Goal: Task Accomplishment & Management: Use online tool/utility

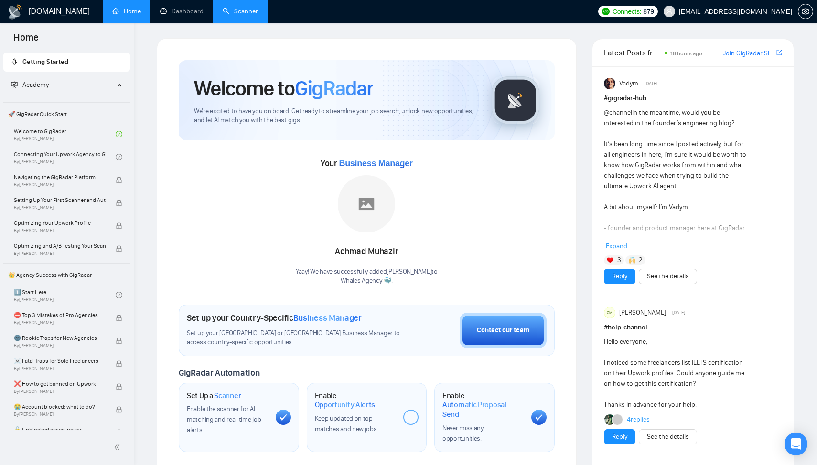
click at [234, 15] on link "Scanner" at bounding box center [240, 11] width 35 height 8
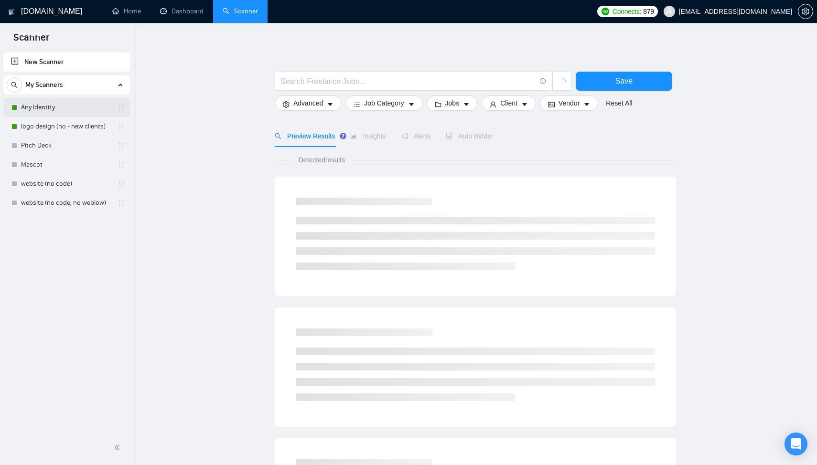
click at [70, 103] on link "Any Identity" at bounding box center [66, 107] width 91 height 19
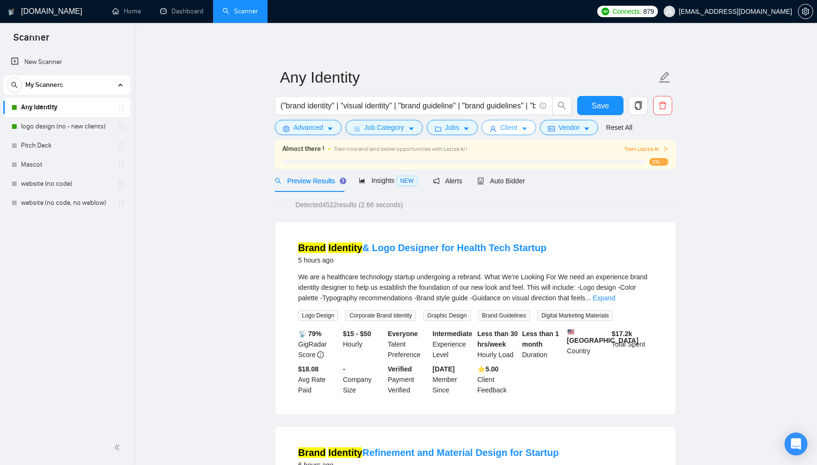
click at [508, 128] on span "Client" at bounding box center [508, 127] width 17 height 11
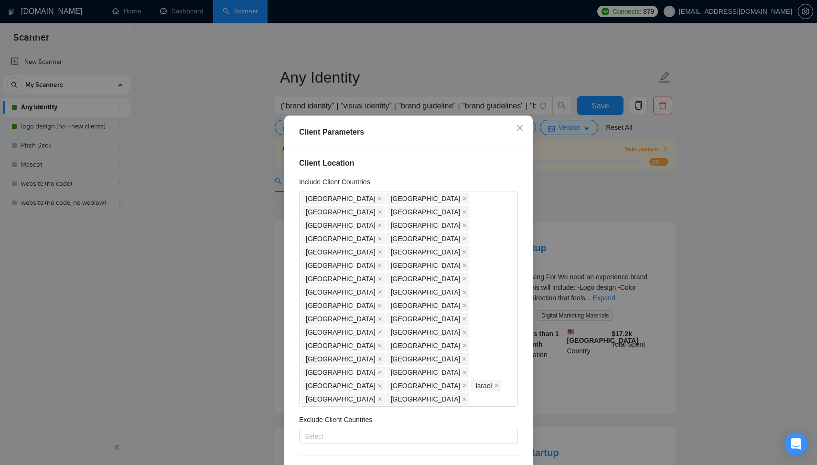
click at [644, 239] on div "Client Parameters Client Location Include Client Countries United States Canada…" at bounding box center [408, 232] width 817 height 465
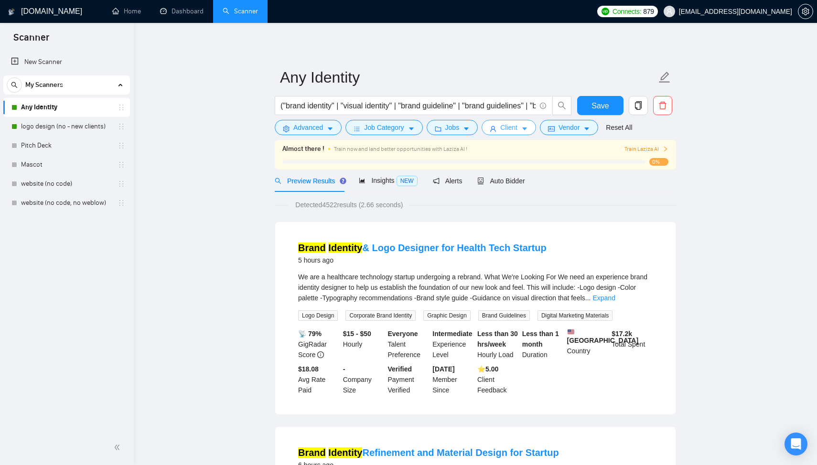
click at [513, 132] on span "Client" at bounding box center [508, 127] width 17 height 11
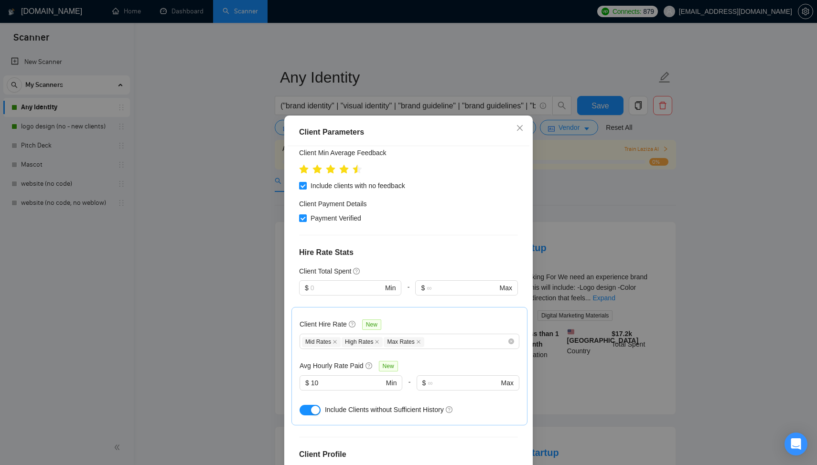
scroll to position [340, 0]
click at [649, 199] on div "Client Parameters Client Location Include Client Countries United States Canada…" at bounding box center [408, 232] width 817 height 465
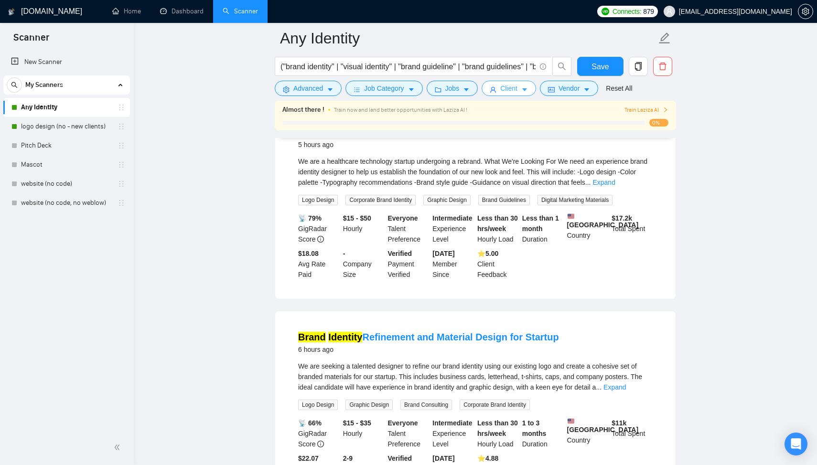
scroll to position [0, 0]
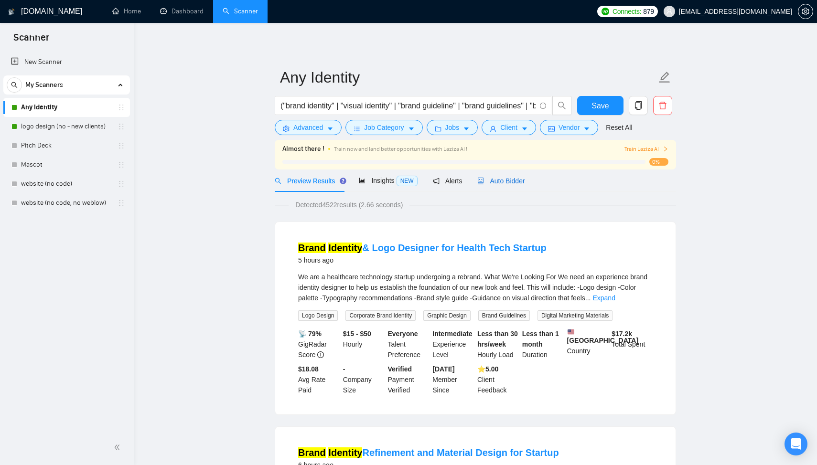
click at [497, 183] on span "Auto Bidder" at bounding box center [500, 181] width 47 height 8
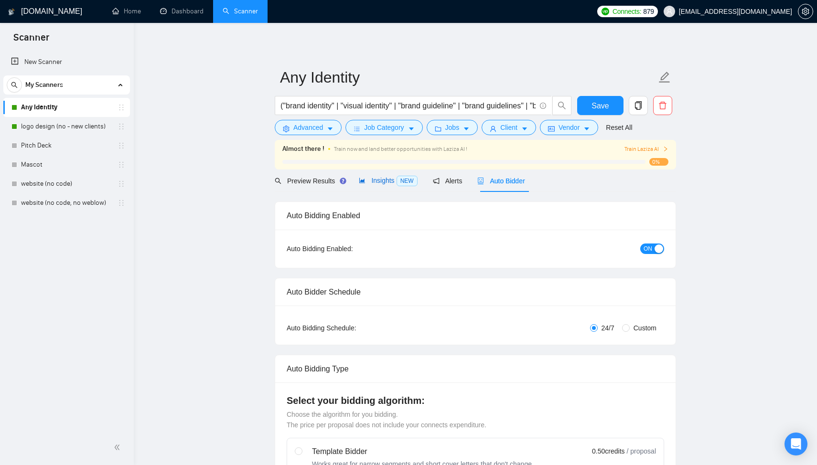
click at [376, 181] on span "Insights NEW" at bounding box center [388, 181] width 58 height 8
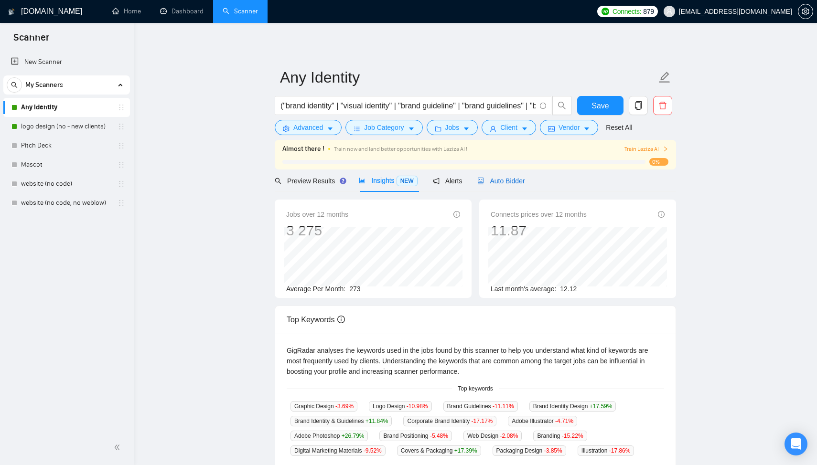
click at [483, 181] on icon "robot" at bounding box center [481, 181] width 6 height 7
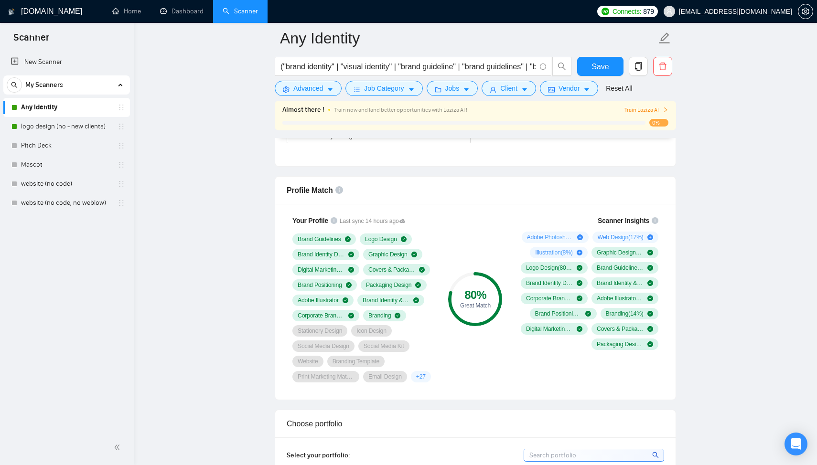
scroll to position [589, 0]
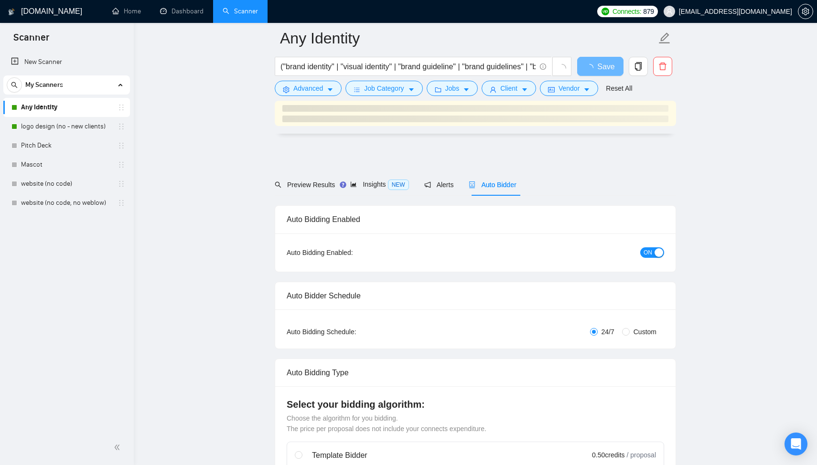
scroll to position [589, 0]
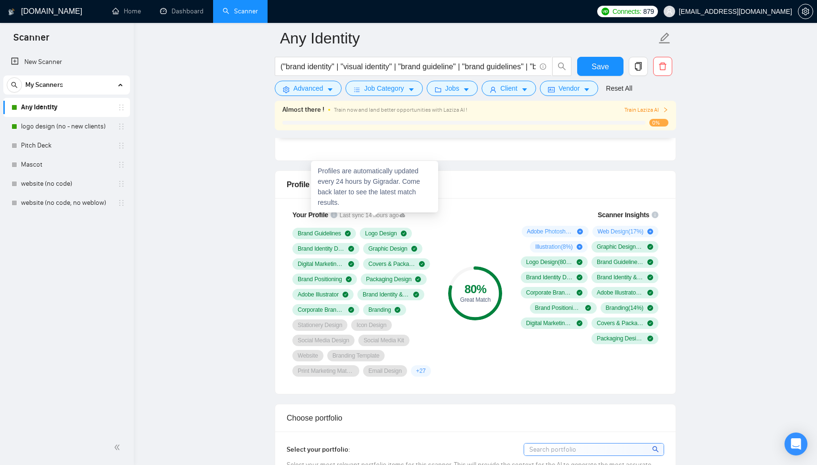
click at [390, 214] on span "Last sync 14 hours ago" at bounding box center [373, 215] width 66 height 9
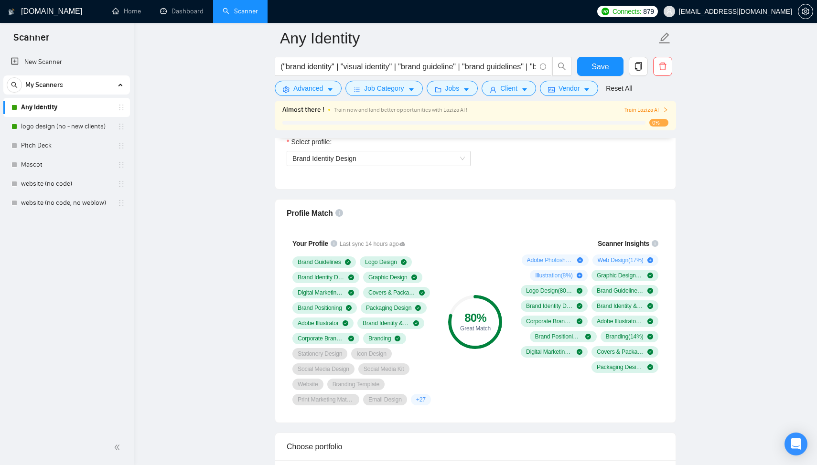
scroll to position [562, 0]
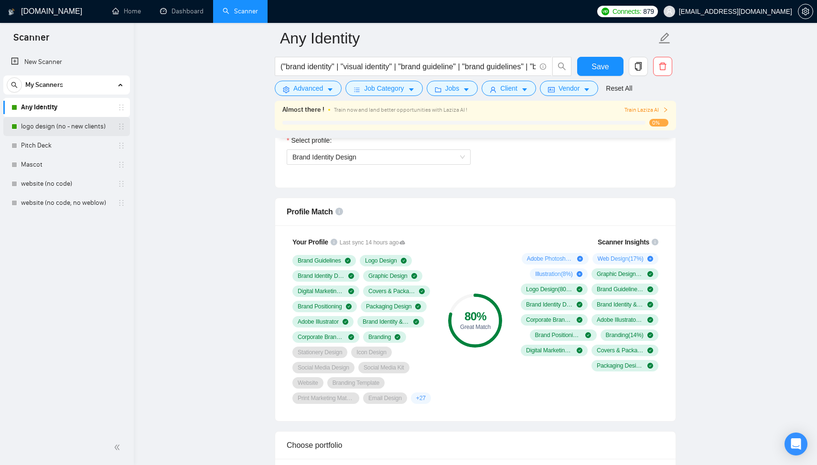
click at [54, 125] on link "logo design (no - new clients)" at bounding box center [66, 126] width 91 height 19
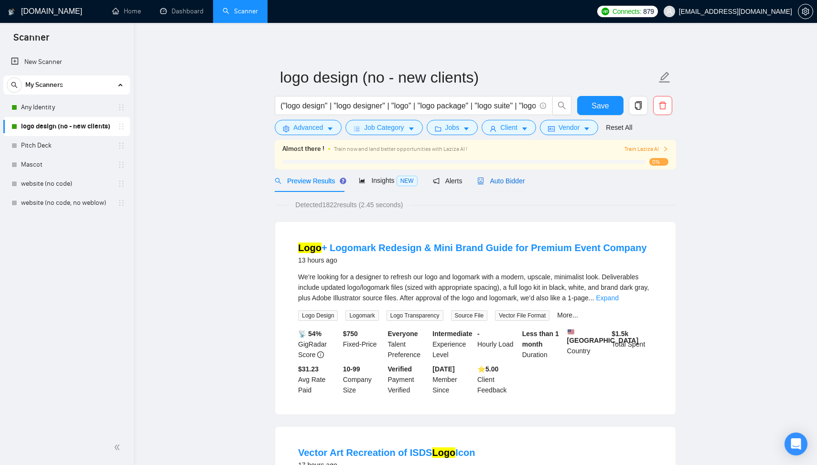
click at [498, 182] on span "Auto Bidder" at bounding box center [500, 181] width 47 height 8
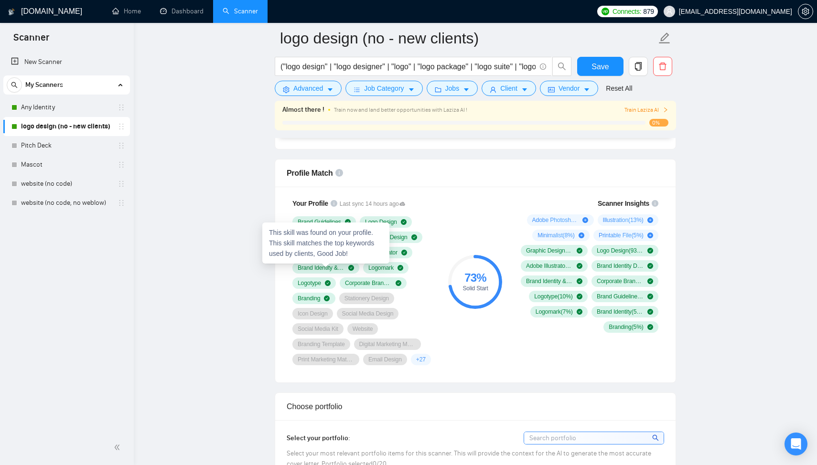
scroll to position [609, 0]
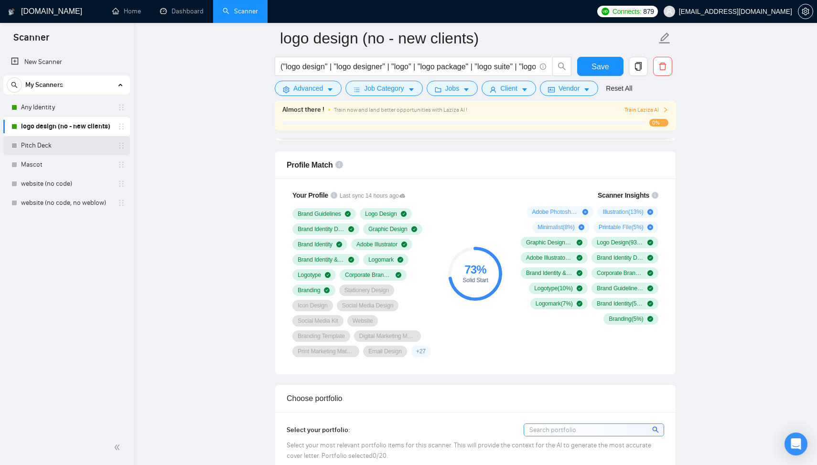
click at [67, 143] on link "Pitch Deck" at bounding box center [66, 145] width 91 height 19
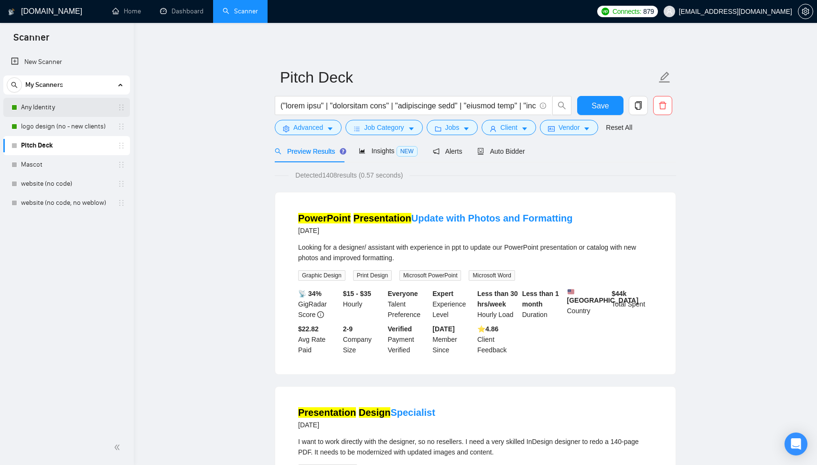
click at [51, 106] on link "Any Identity" at bounding box center [66, 107] width 91 height 19
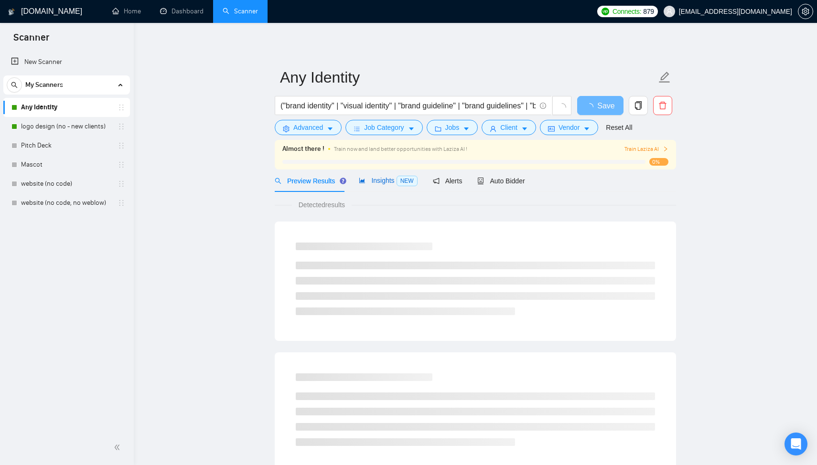
click at [378, 179] on span "Insights NEW" at bounding box center [388, 181] width 58 height 8
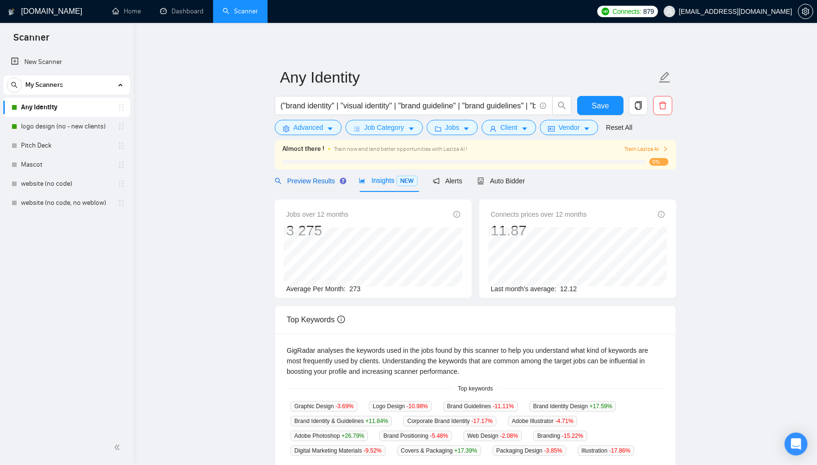
click at [307, 180] on span "Preview Results" at bounding box center [309, 181] width 69 height 8
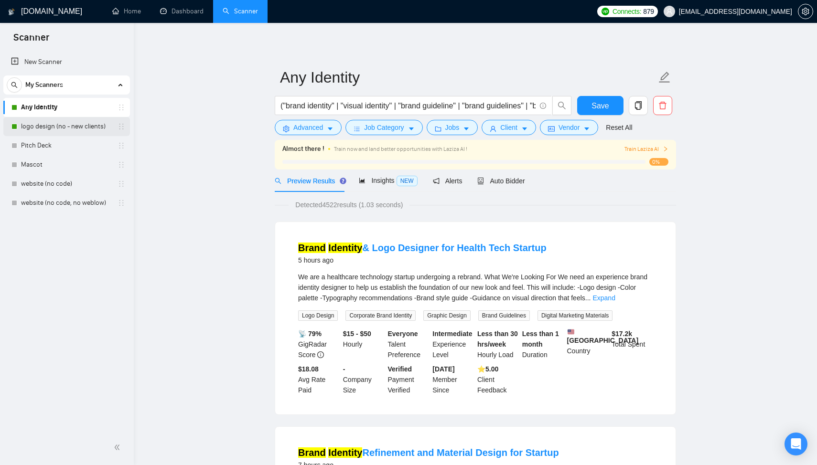
click at [56, 120] on link "logo design (no - new clients)" at bounding box center [66, 126] width 91 height 19
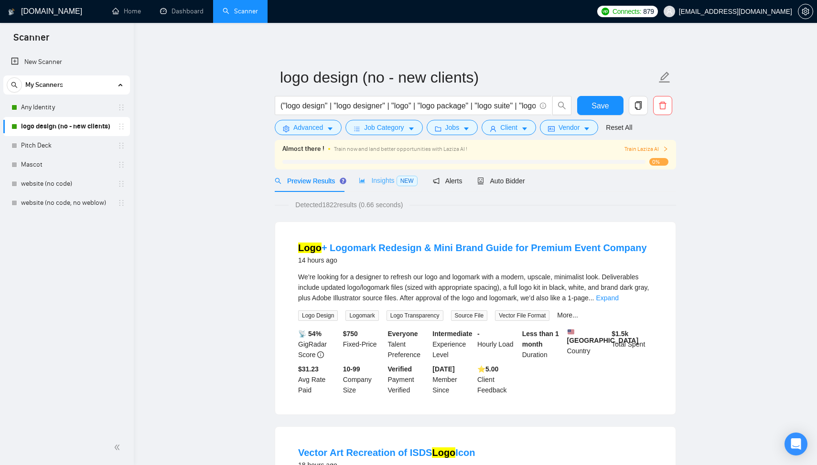
click at [380, 173] on div "Insights NEW" at bounding box center [388, 181] width 58 height 22
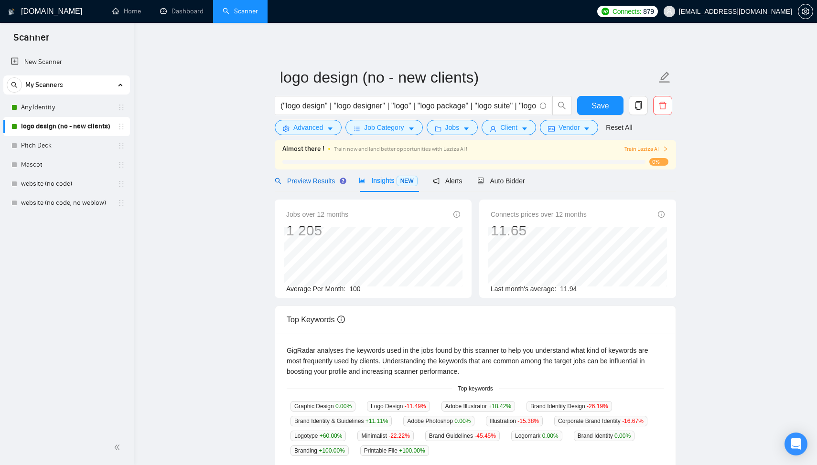
click at [318, 183] on span "Preview Results" at bounding box center [309, 181] width 69 height 8
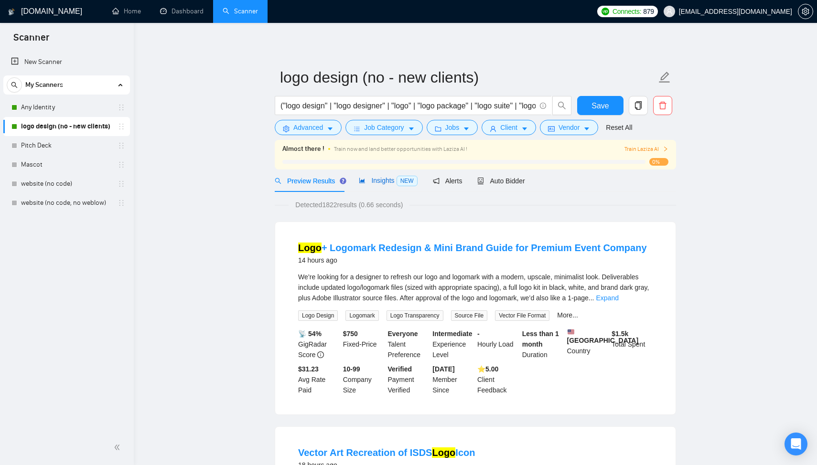
click at [366, 182] on span "Insights NEW" at bounding box center [388, 181] width 58 height 8
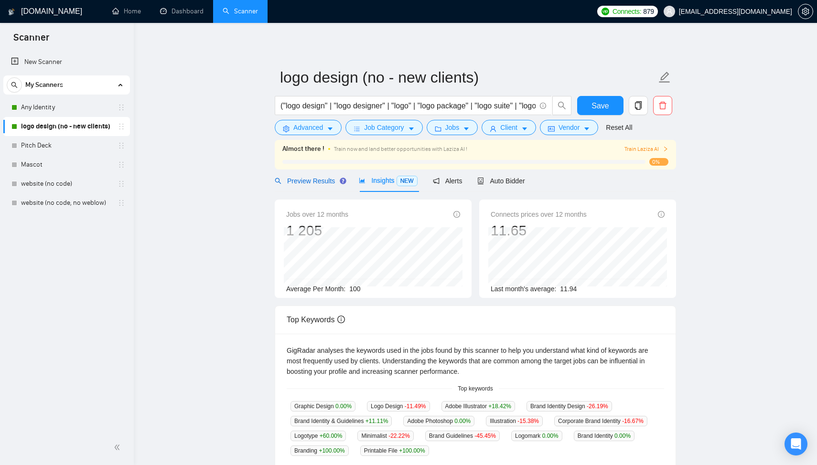
click at [331, 186] on div "Preview Results" at bounding box center [309, 181] width 69 height 11
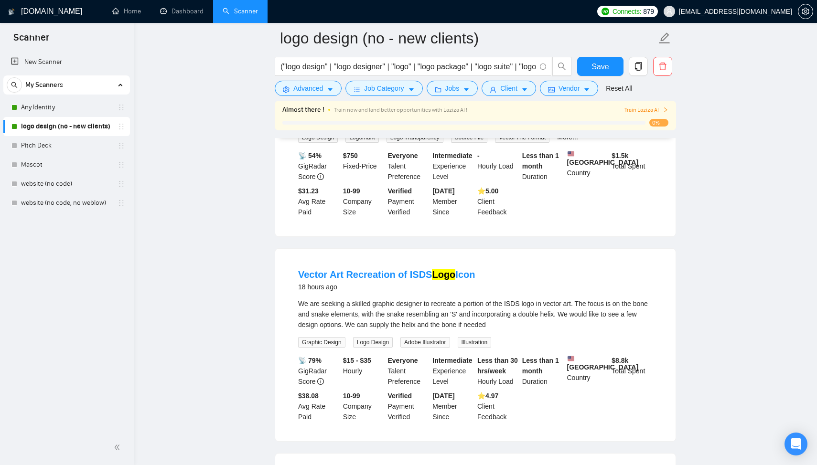
scroll to position [190, 0]
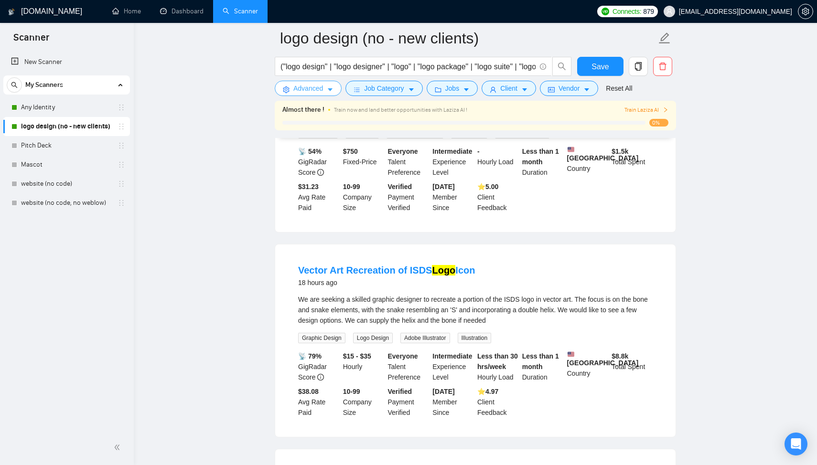
click at [308, 95] on button "Advanced" at bounding box center [308, 88] width 67 height 15
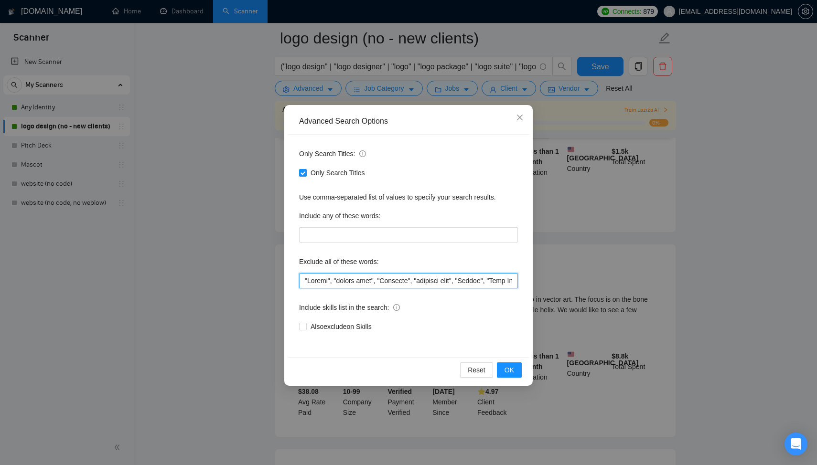
click at [303, 276] on input "text" at bounding box center [408, 280] width 219 height 15
click at [302, 280] on input "text" at bounding box center [408, 280] width 219 height 15
click at [340, 283] on input "text" at bounding box center [408, 280] width 219 height 15
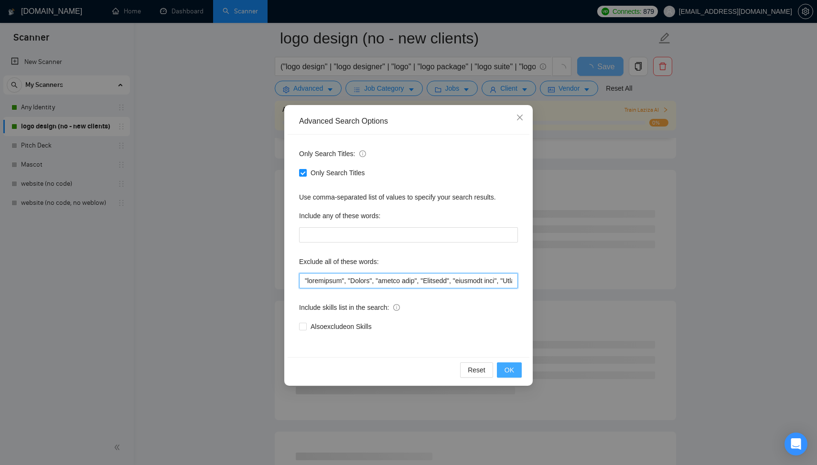
type input ""recreation", "Redraw", "redraw logo", "Existing", "existing logo", "Sketch", "…"
click at [510, 368] on span "OK" at bounding box center [509, 370] width 10 height 11
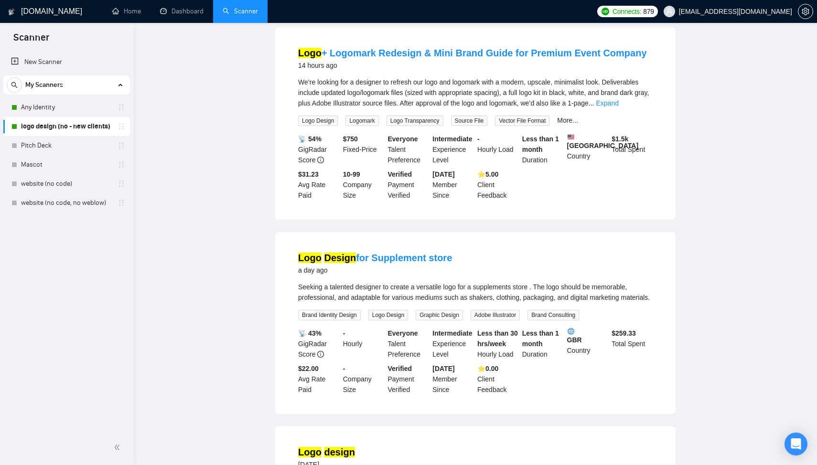
scroll to position [0, 0]
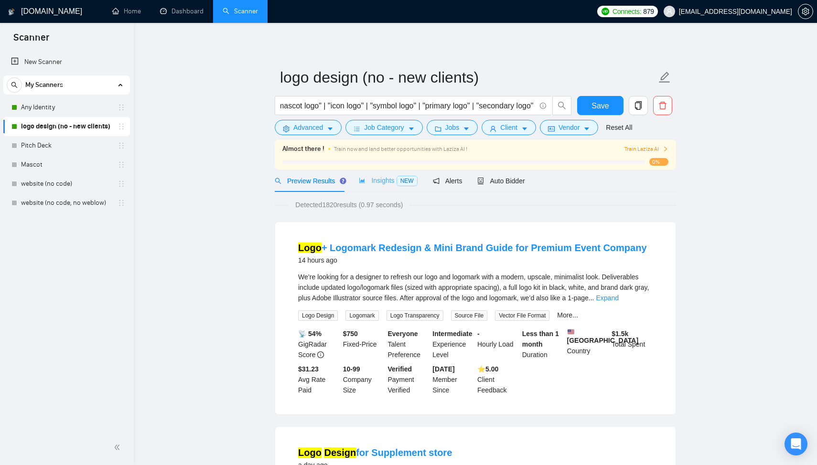
click at [382, 172] on div "Insights NEW" at bounding box center [388, 181] width 58 height 22
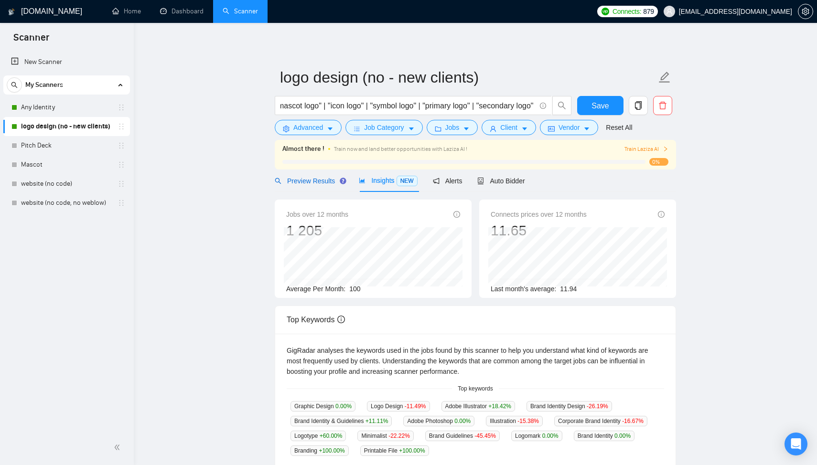
click at [317, 179] on span "Preview Results" at bounding box center [309, 181] width 69 height 8
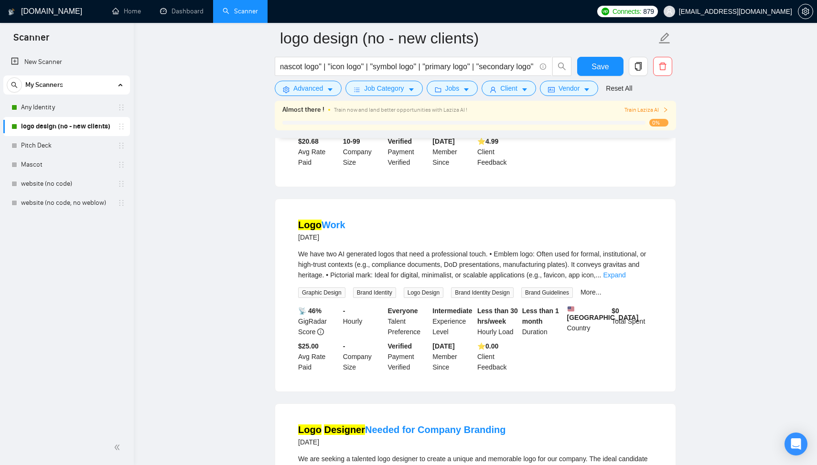
scroll to position [1754, 0]
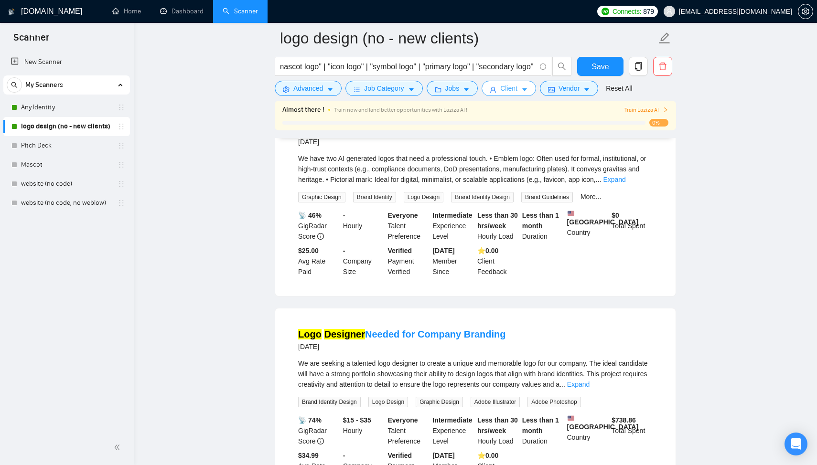
click at [502, 85] on button "Client" at bounding box center [508, 88] width 54 height 15
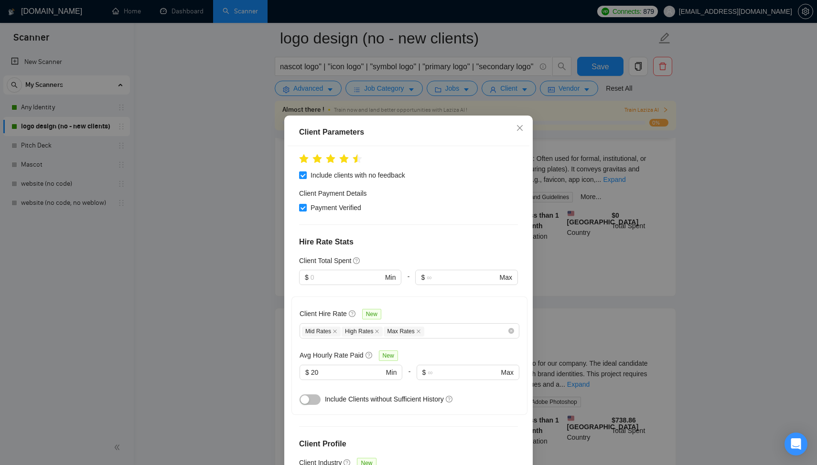
scroll to position [48, 0]
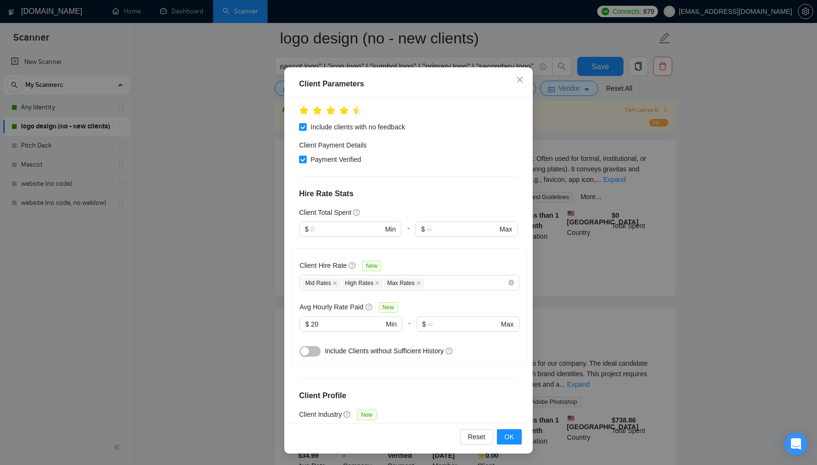
click at [186, 227] on div "Client Parameters Client Location Include Client Countries [GEOGRAPHIC_DATA] [G…" at bounding box center [408, 232] width 817 height 465
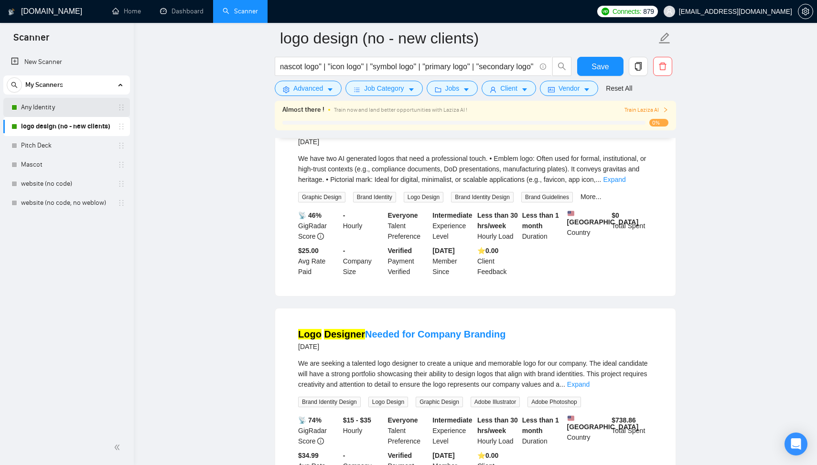
click at [58, 104] on link "Any Identity" at bounding box center [66, 107] width 91 height 19
click at [598, 65] on span "Save" at bounding box center [599, 67] width 17 height 12
click at [58, 108] on link "Any Identity" at bounding box center [66, 107] width 91 height 19
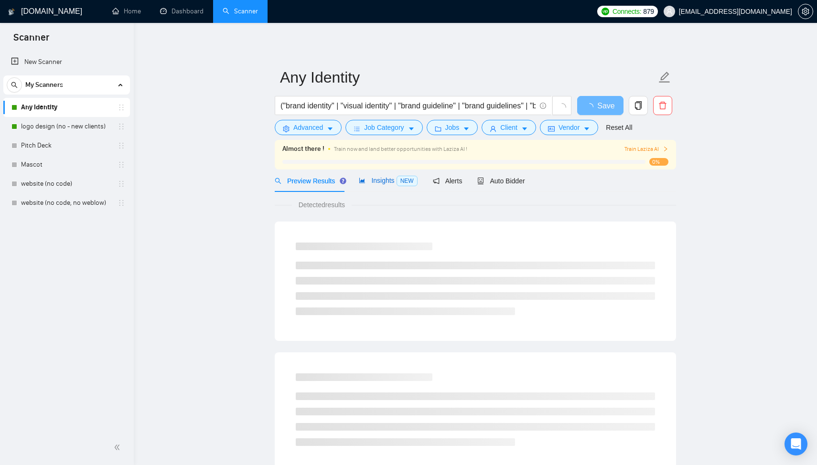
click at [382, 184] on div "Insights NEW" at bounding box center [388, 180] width 58 height 11
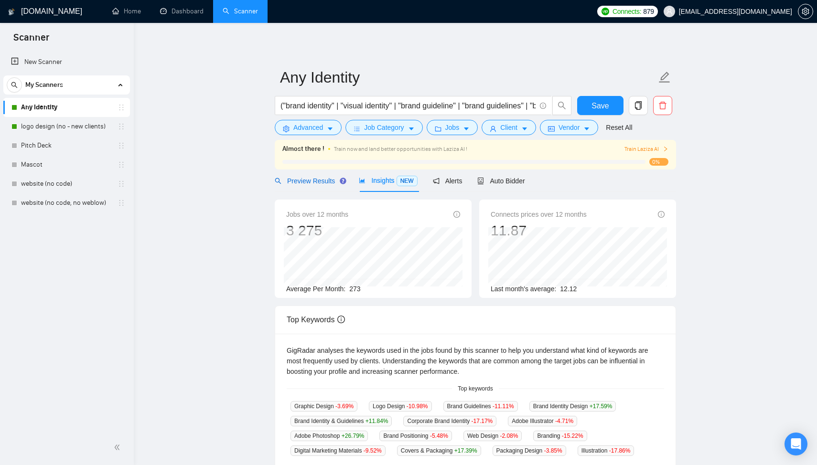
click at [294, 180] on span "Preview Results" at bounding box center [309, 181] width 69 height 8
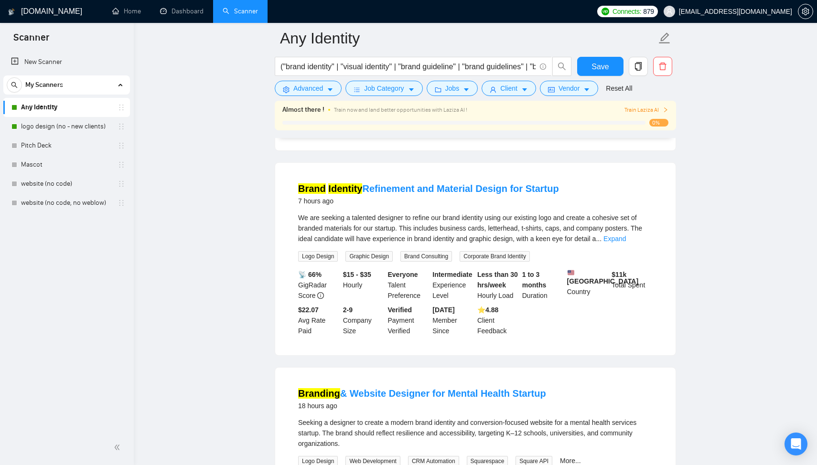
scroll to position [273, 0]
click at [626, 242] on link "Expand" at bounding box center [614, 238] width 22 height 8
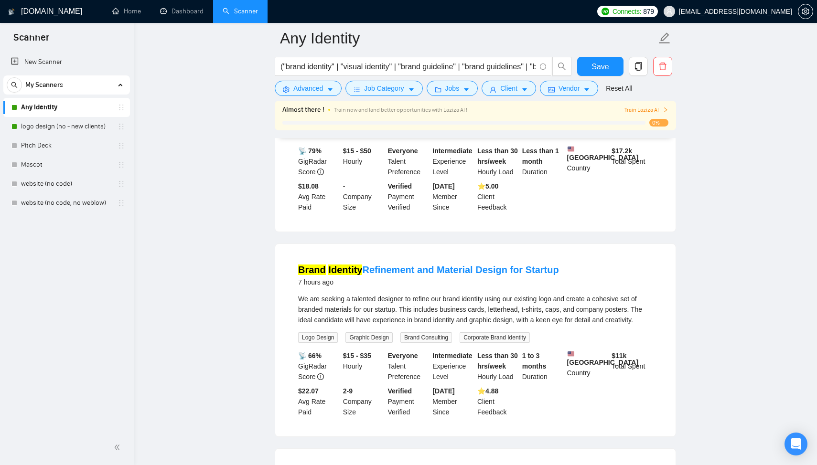
scroll to position [141, 0]
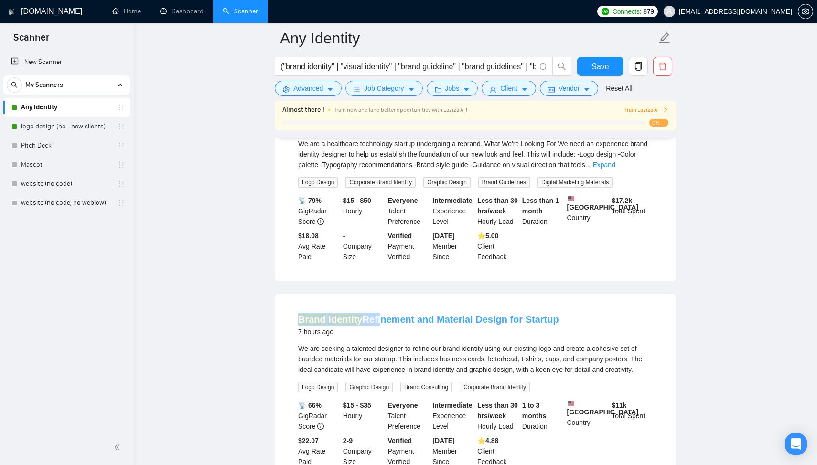
drag, startPoint x: 285, startPoint y: 326, endPoint x: 376, endPoint y: 327, distance: 91.7
click at [376, 327] on div "Brand Identity Refinement and Material Design for Startup 7 hours ago We are se…" at bounding box center [475, 390] width 400 height 192
click at [669, 316] on div "Brand Identity Refinement and Material Design for Startup 7 hours ago We are se…" at bounding box center [475, 390] width 400 height 192
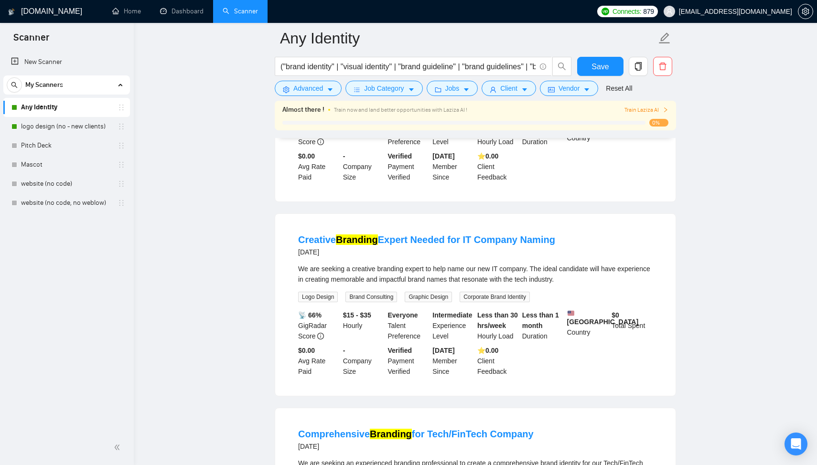
scroll to position [1256, 0]
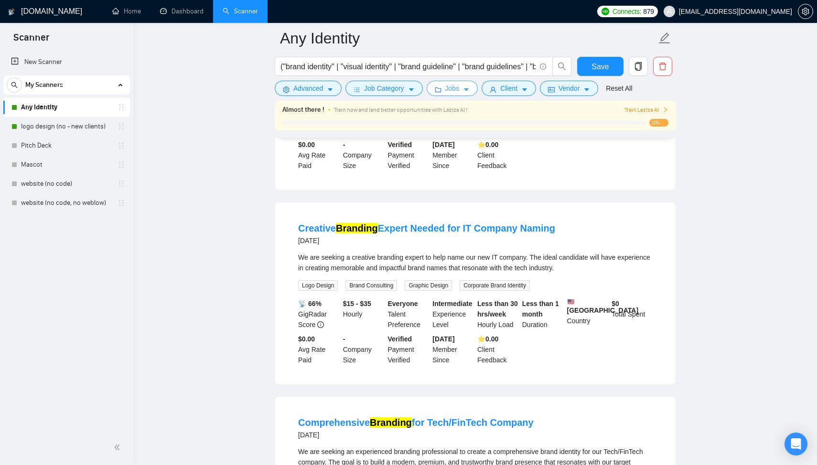
click at [450, 86] on span "Jobs" at bounding box center [452, 88] width 14 height 11
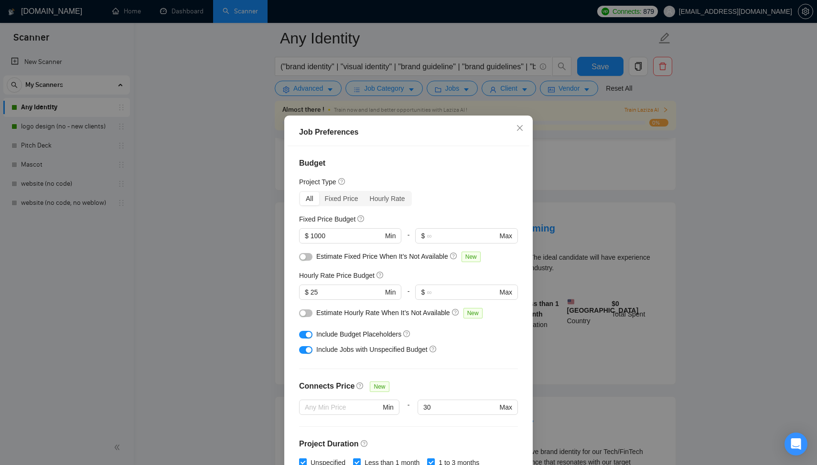
click at [503, 86] on div "Job Preferences Budget Project Type All Fixed Price Hourly Rate Fixed Price Bud…" at bounding box center [408, 232] width 817 height 465
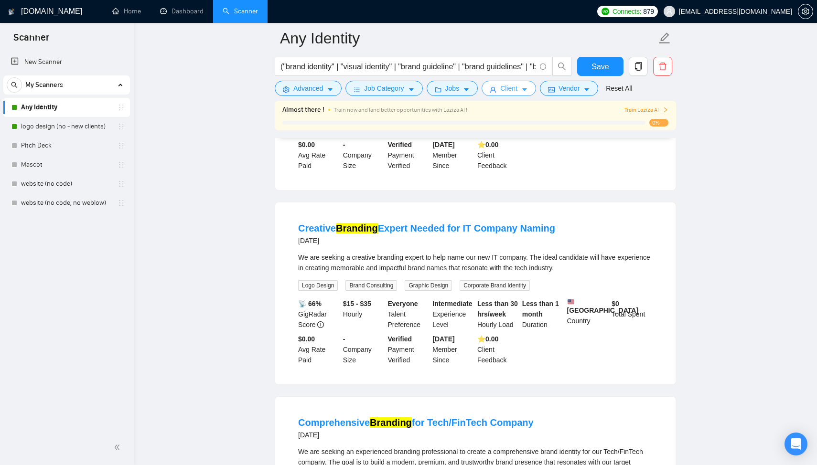
click at [509, 87] on span "Client" at bounding box center [508, 88] width 17 height 11
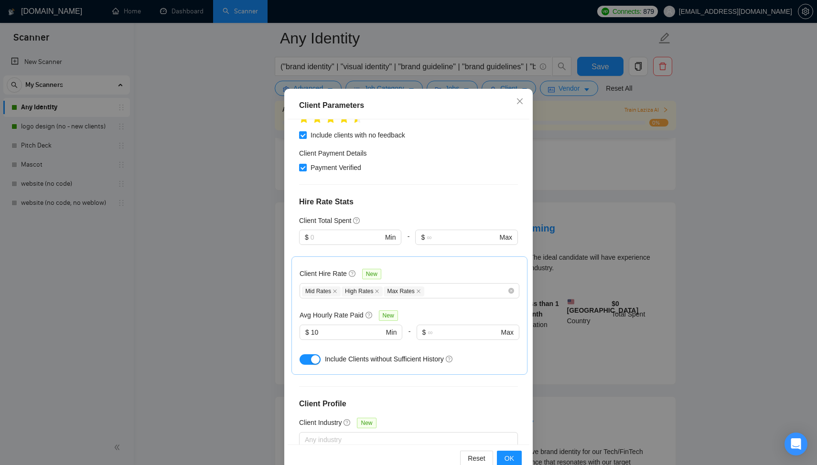
scroll to position [48, 0]
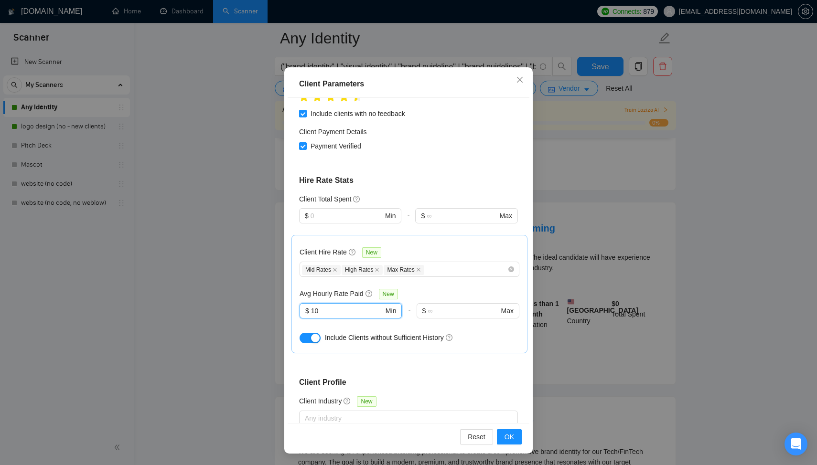
click at [344, 306] on input "10" at bounding box center [347, 311] width 73 height 11
type input "15"
click at [514, 438] on button "OK" at bounding box center [509, 436] width 25 height 15
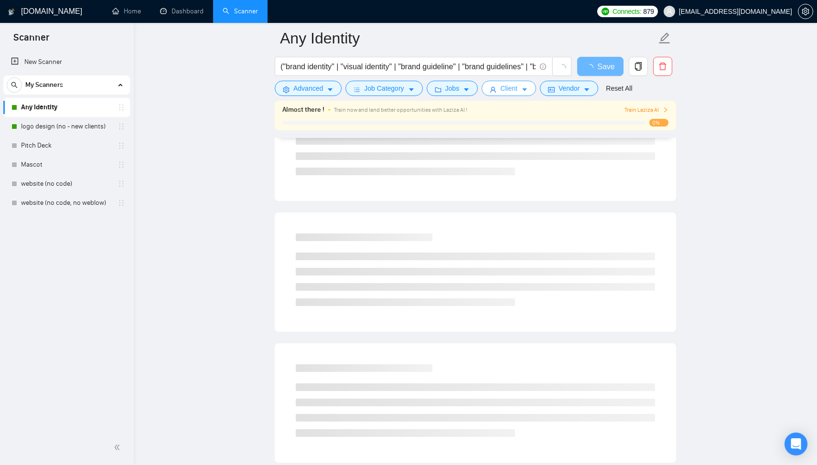
scroll to position [0, 0]
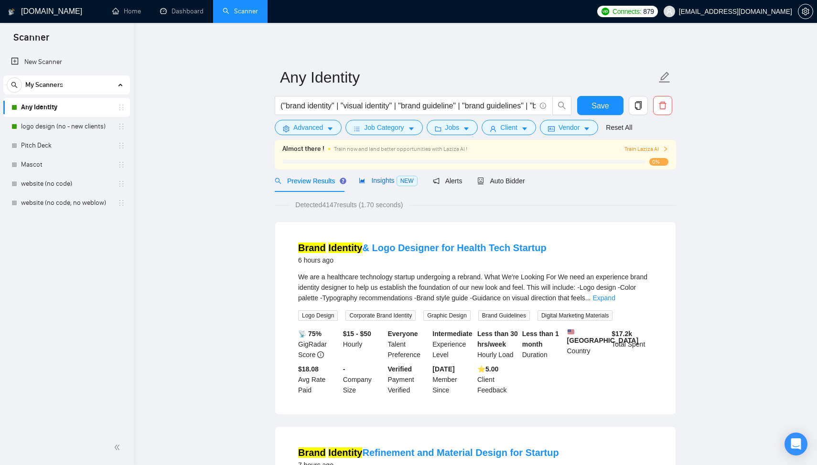
click at [388, 179] on span "Insights NEW" at bounding box center [388, 181] width 58 height 8
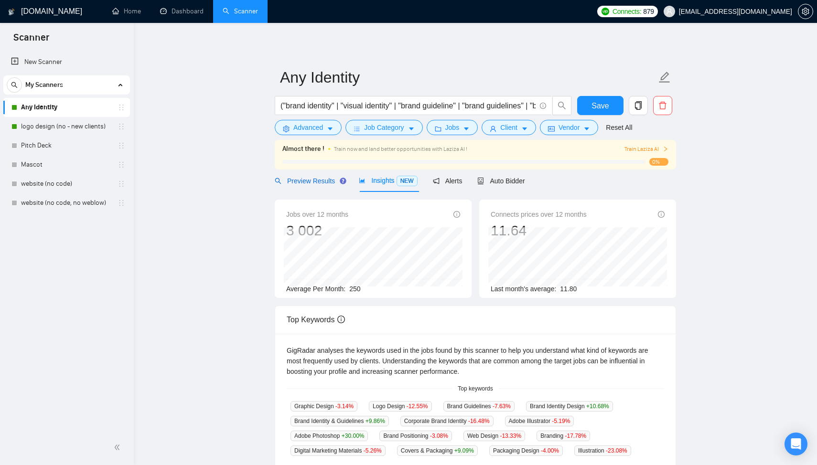
click at [319, 181] on span "Preview Results" at bounding box center [309, 181] width 69 height 8
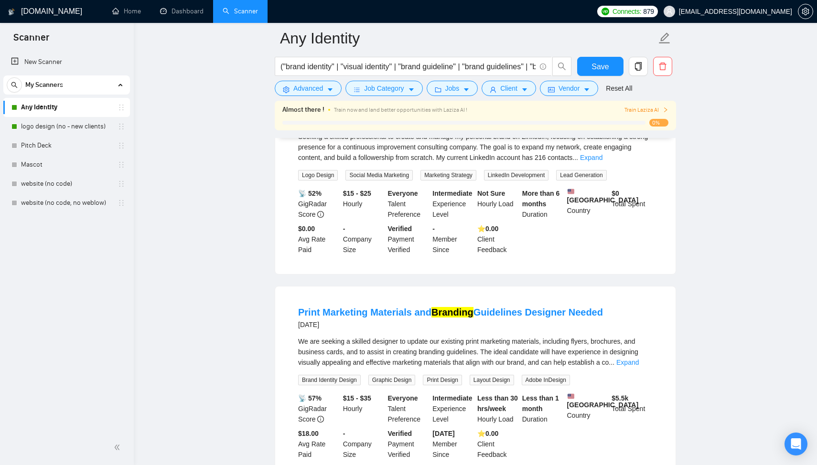
scroll to position [1932, 0]
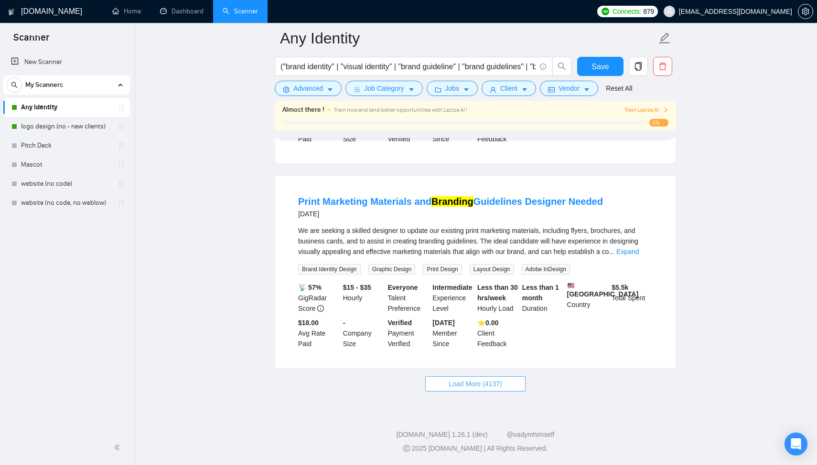
click at [459, 385] on span "Load More (4137)" at bounding box center [474, 384] width 53 height 11
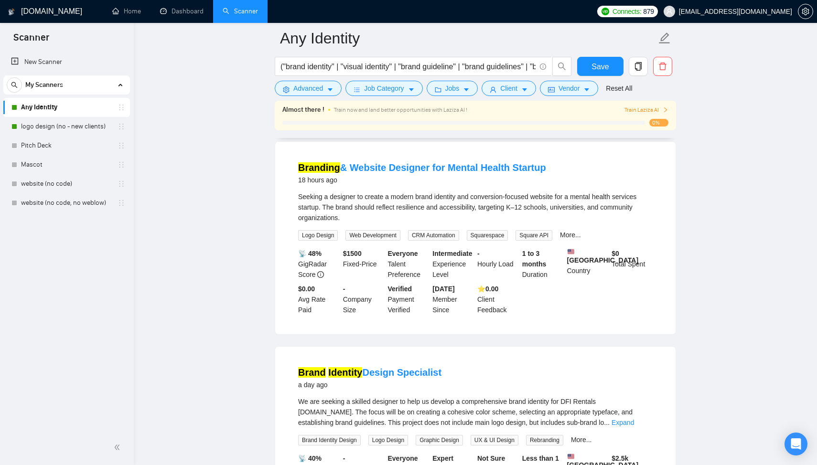
scroll to position [0, 0]
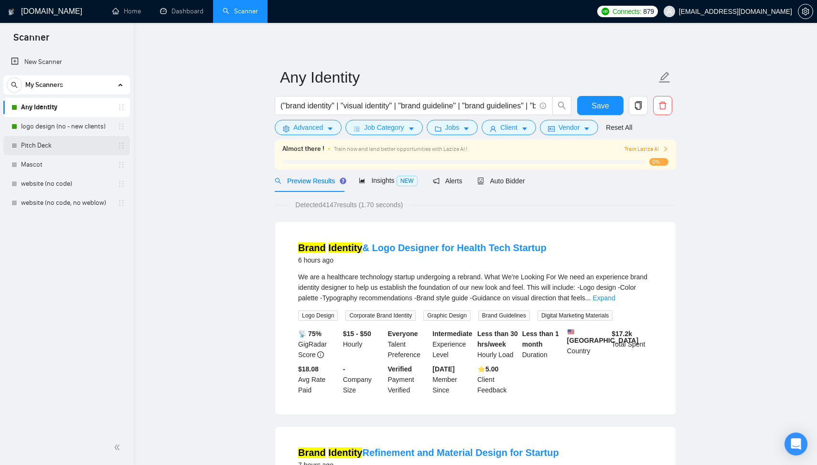
click at [73, 154] on link "Pitch Deck" at bounding box center [66, 145] width 91 height 19
click at [606, 105] on span "Save" at bounding box center [599, 106] width 17 height 12
click at [54, 152] on link "Pitch Deck" at bounding box center [66, 145] width 91 height 19
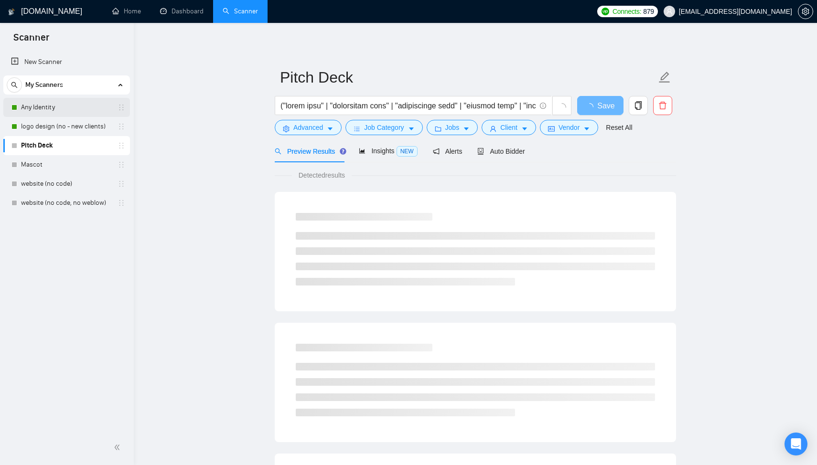
click at [55, 108] on link "Any Identity" at bounding box center [66, 107] width 91 height 19
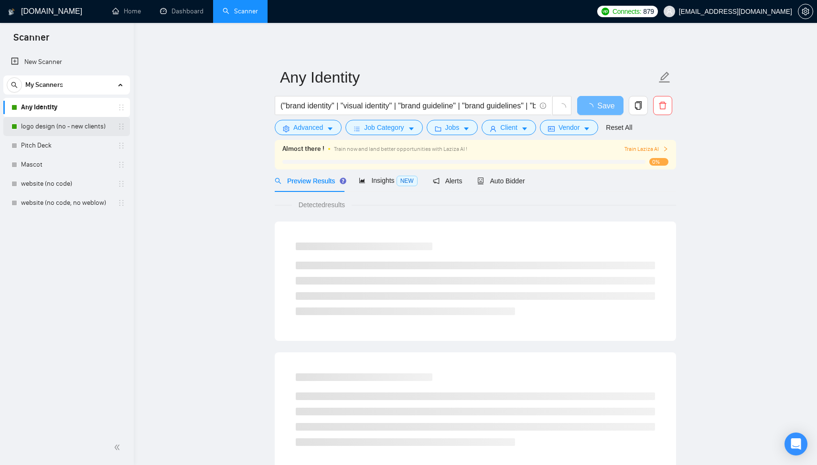
click at [55, 121] on link "logo design (no - new clients)" at bounding box center [66, 126] width 91 height 19
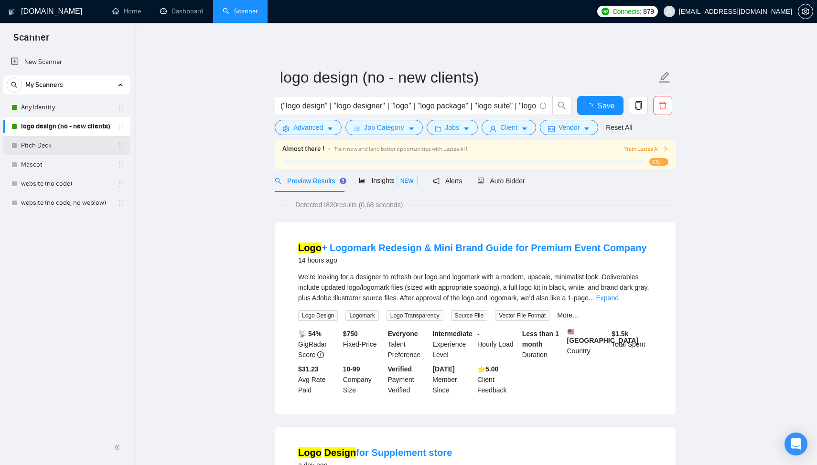
click at [79, 148] on link "Pitch Deck" at bounding box center [66, 145] width 91 height 19
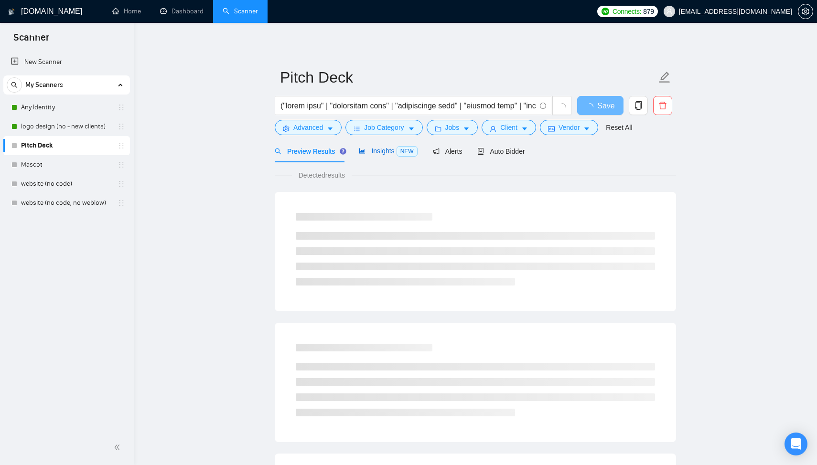
click at [385, 149] on span "Insights NEW" at bounding box center [388, 151] width 58 height 8
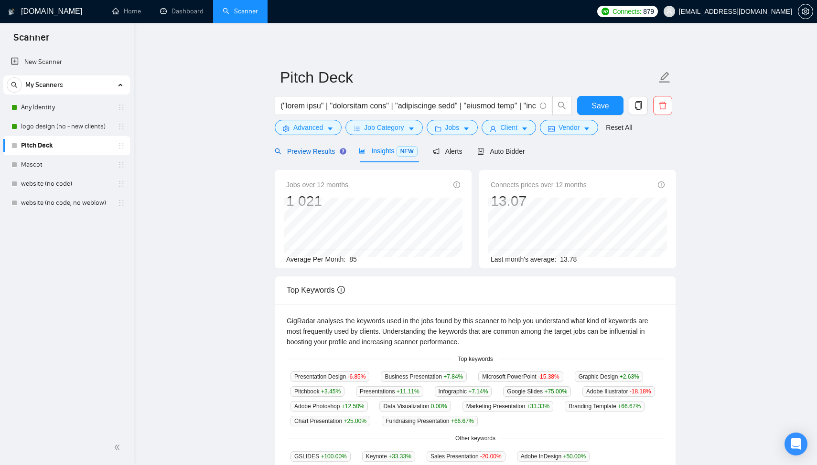
click at [314, 153] on span "Preview Results" at bounding box center [309, 152] width 69 height 8
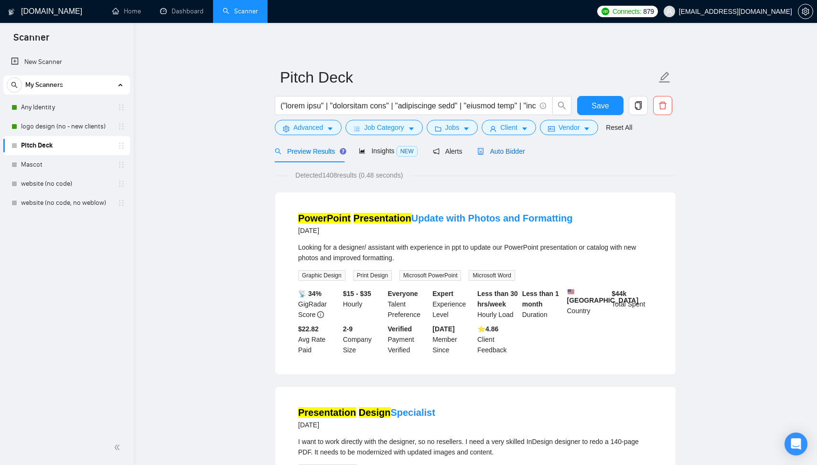
click at [502, 150] on span "Auto Bidder" at bounding box center [500, 152] width 47 height 8
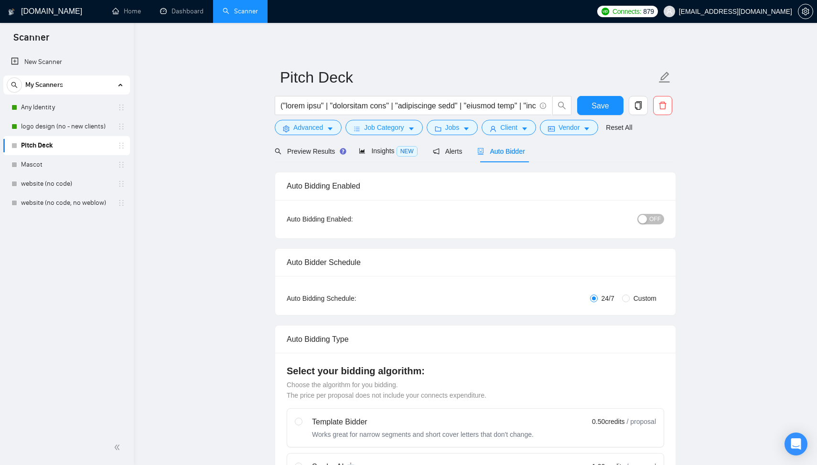
click at [646, 216] on div "button" at bounding box center [642, 219] width 9 height 9
click at [601, 111] on span "Save" at bounding box center [599, 106] width 17 height 12
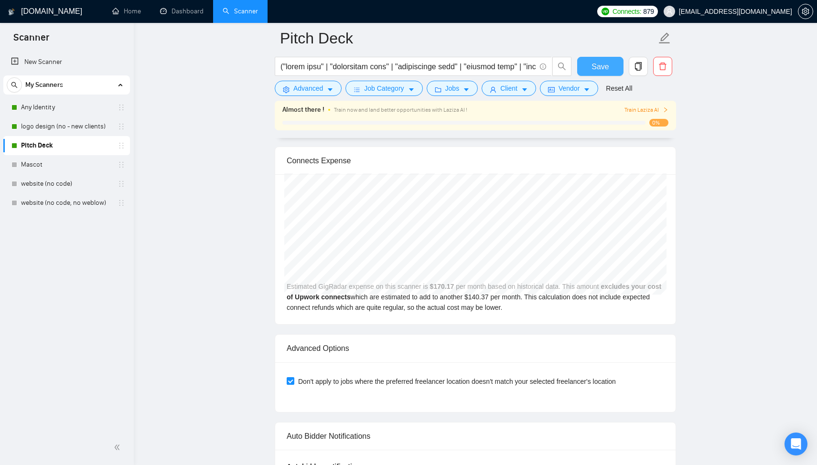
scroll to position [2039, 0]
